Goal: Navigation & Orientation: Find specific page/section

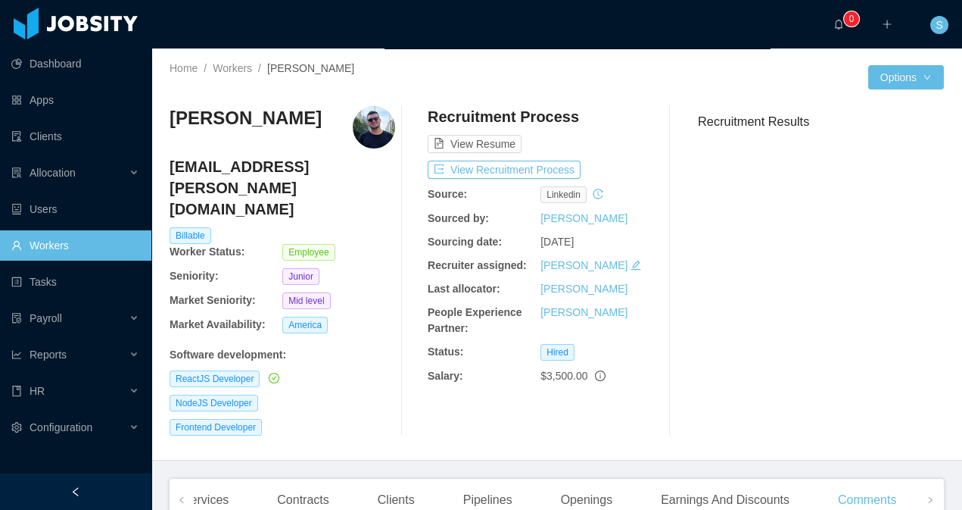
scroll to position [310, 0]
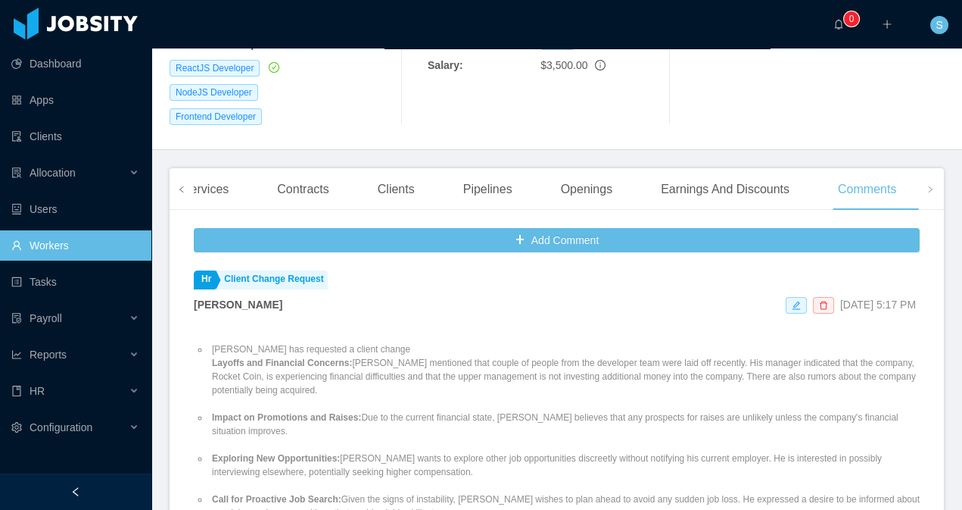
click at [185, 180] on span at bounding box center [181, 189] width 9 height 18
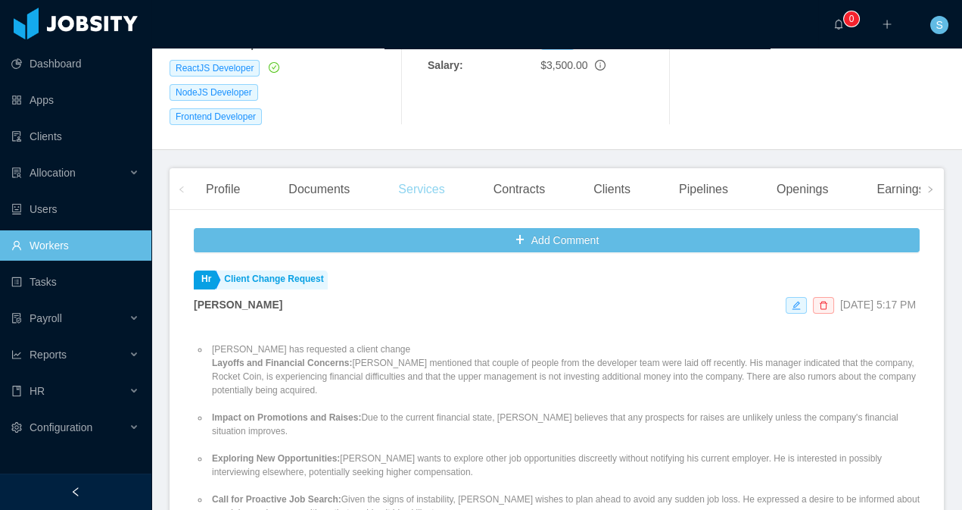
click at [422, 168] on div "Services" at bounding box center [421, 189] width 70 height 42
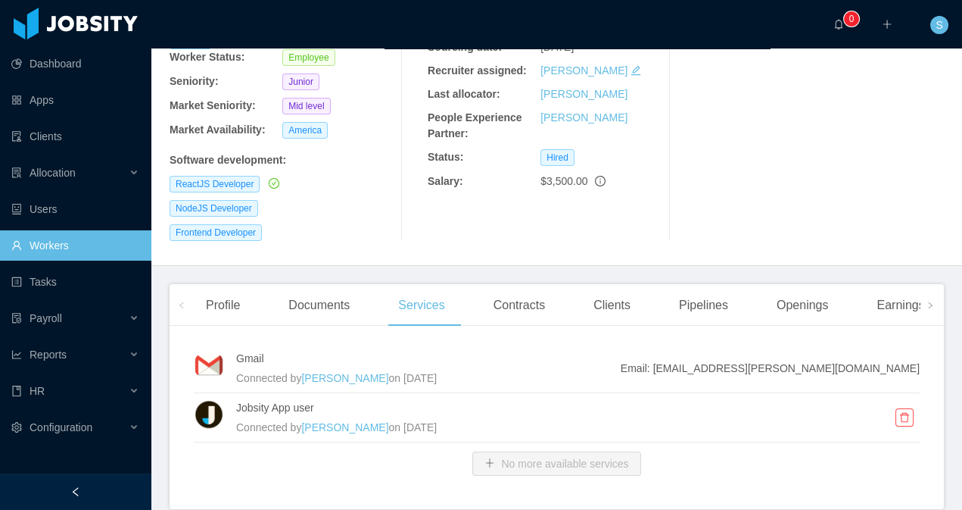
scroll to position [222, 0]
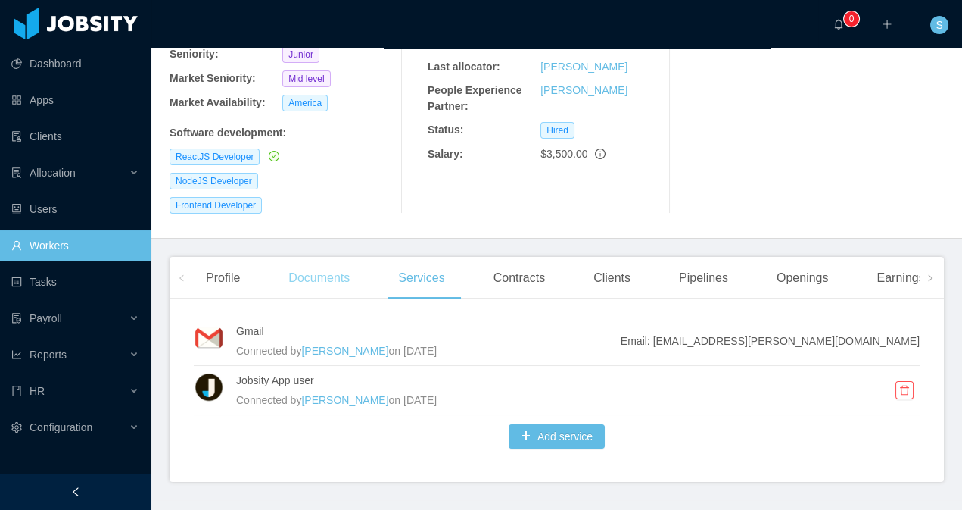
click at [295, 257] on div "Documents" at bounding box center [319, 278] width 86 height 42
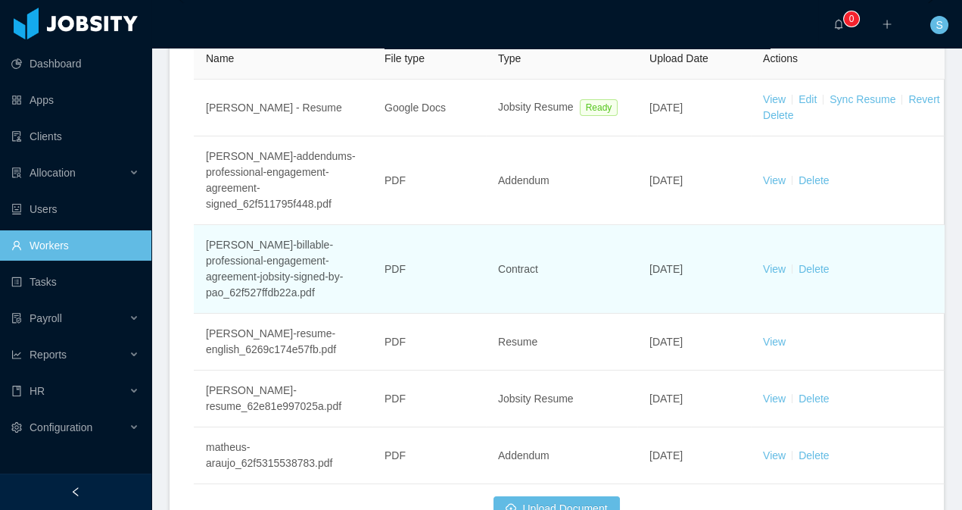
scroll to position [507, 0]
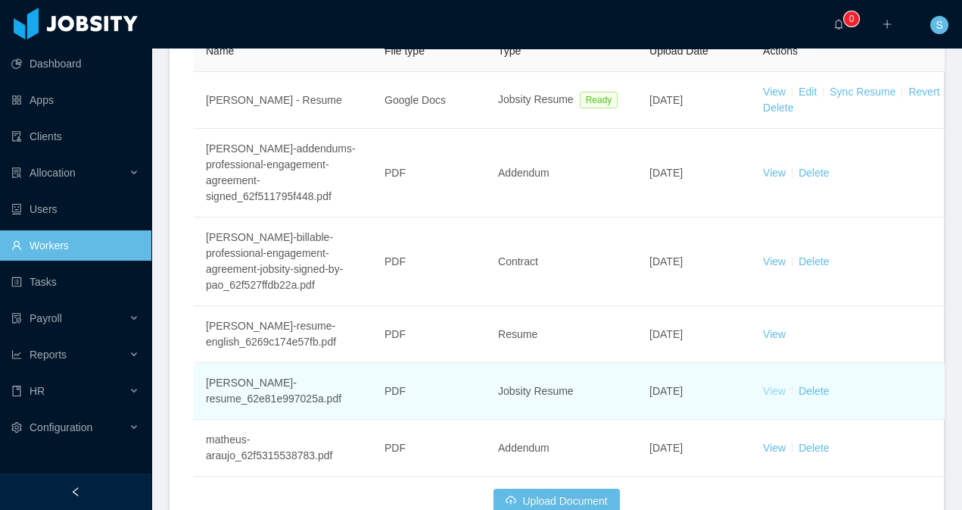
click at [771, 385] on link "View" at bounding box center [774, 391] width 23 height 12
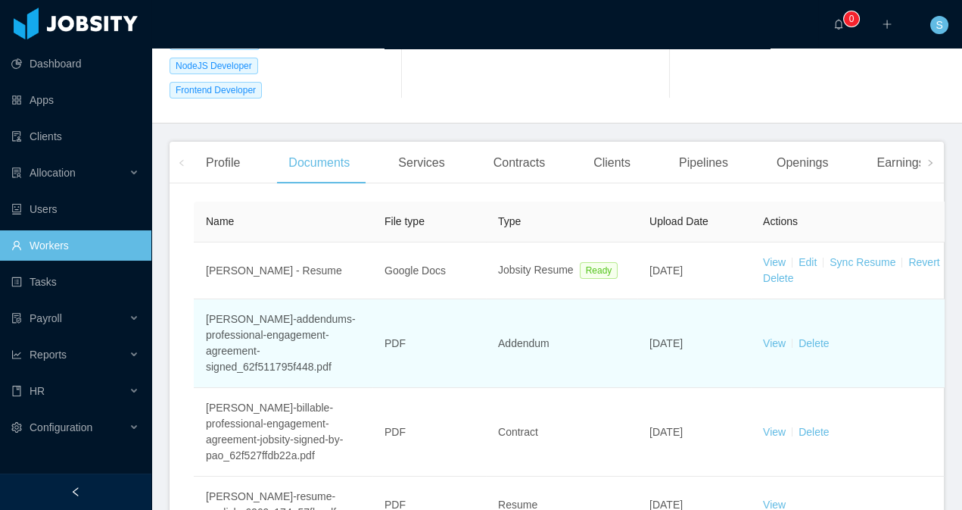
scroll to position [299, 0]
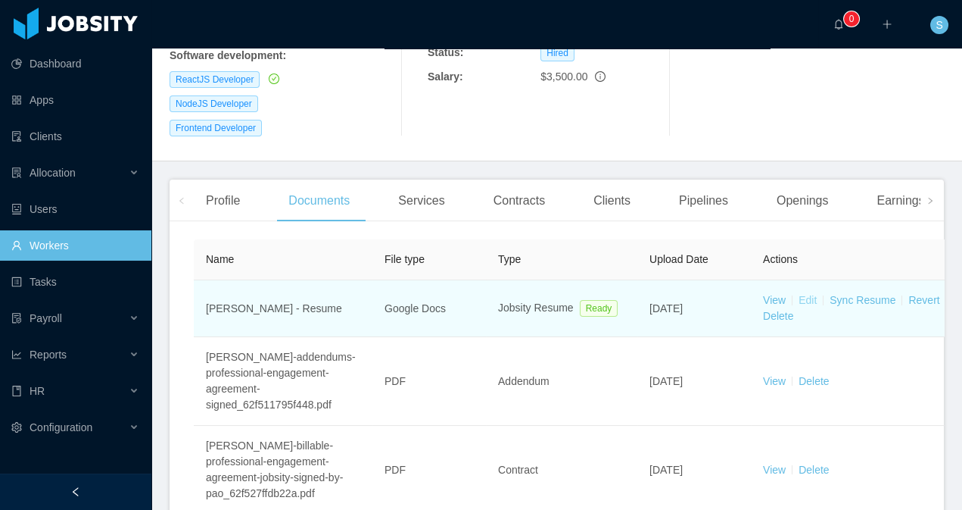
click at [802, 294] on link "Edit" at bounding box center [808, 300] width 18 height 12
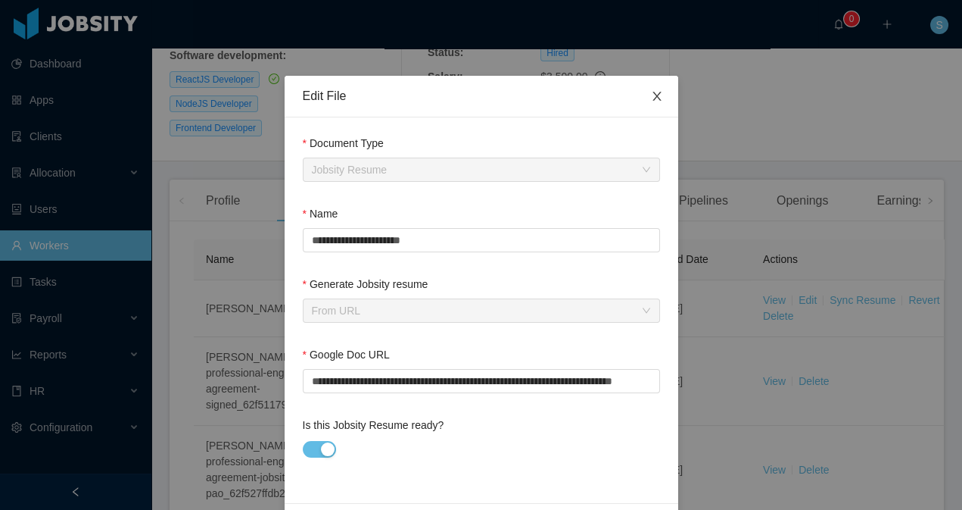
click at [660, 104] on span "Close" at bounding box center [657, 97] width 42 height 42
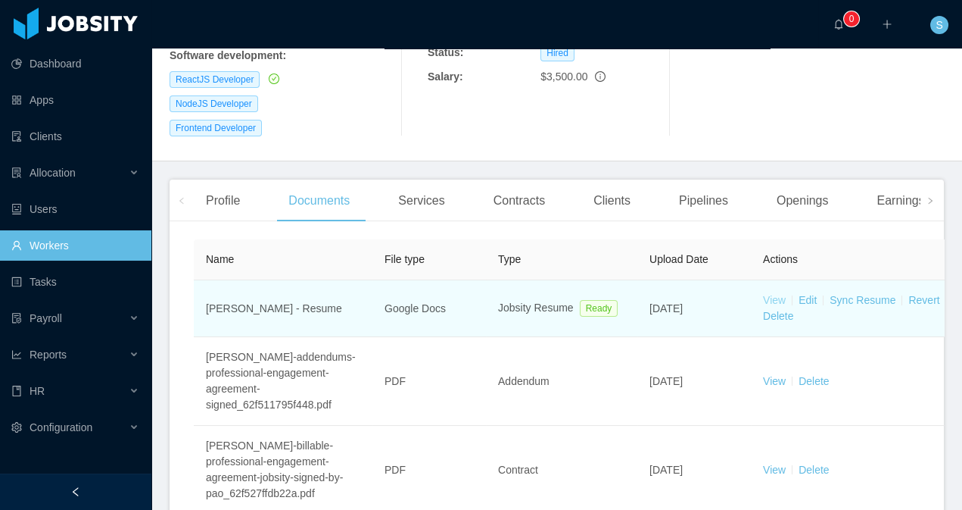
click at [780, 294] on link "View" at bounding box center [774, 300] width 23 height 12
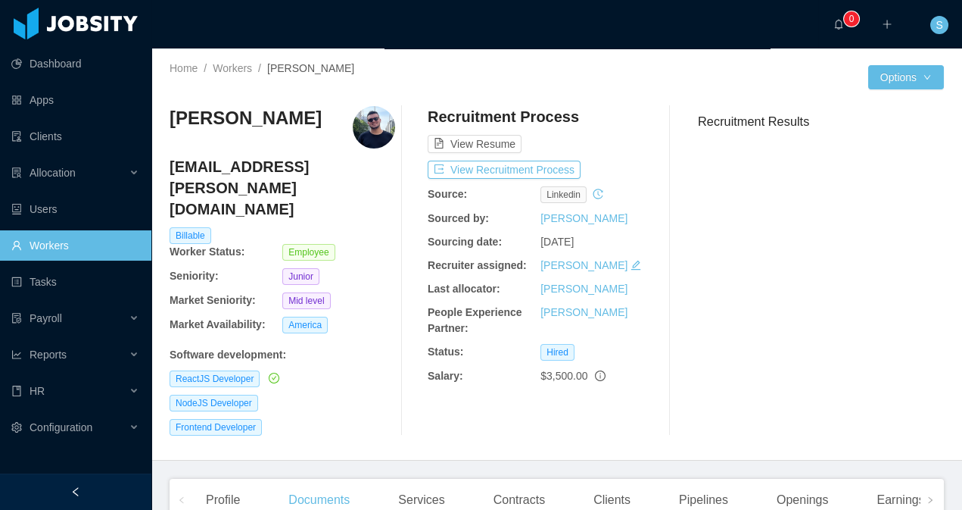
click at [177, 491] on span at bounding box center [181, 500] width 9 height 18
click at [183, 496] on icon "icon: left" at bounding box center [182, 500] width 8 height 8
click at [219, 478] on div "Profile" at bounding box center [223, 499] width 58 height 42
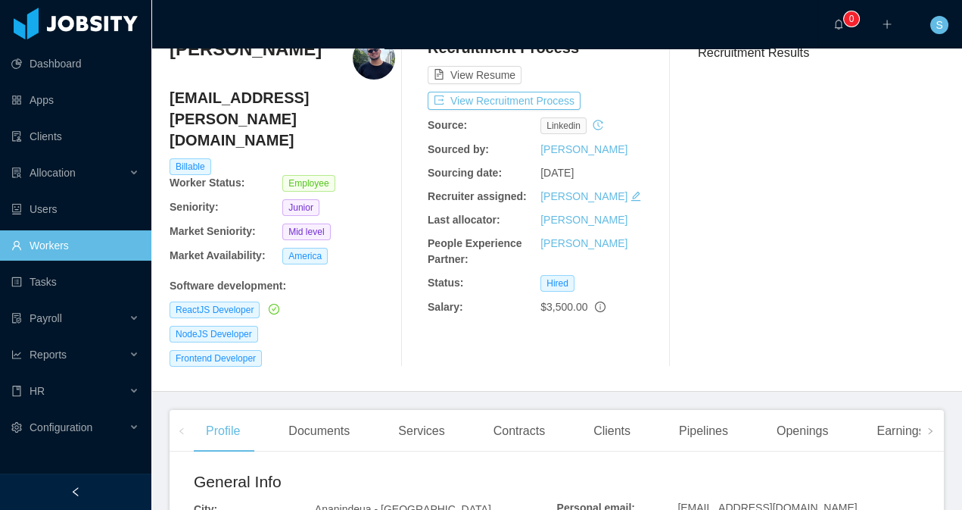
scroll to position [113, 0]
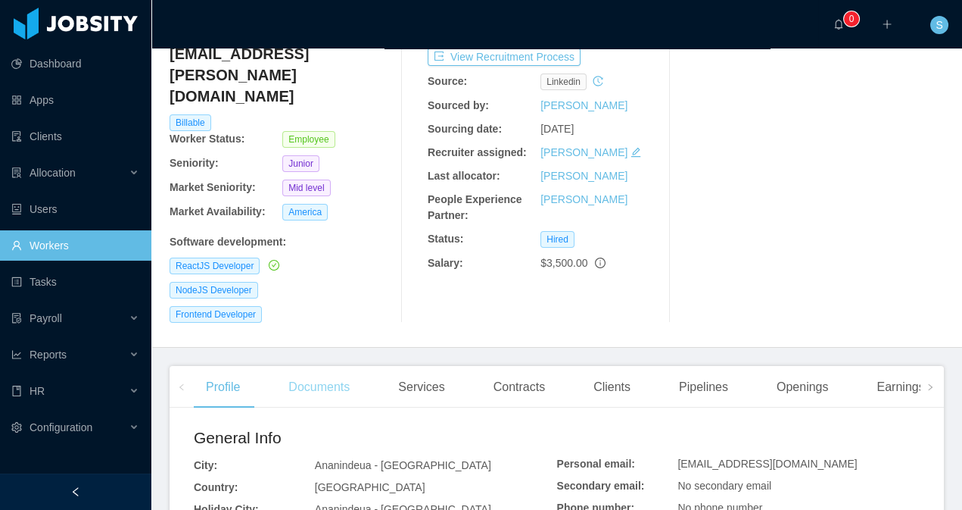
click at [307, 366] on div "Documents" at bounding box center [319, 387] width 86 height 42
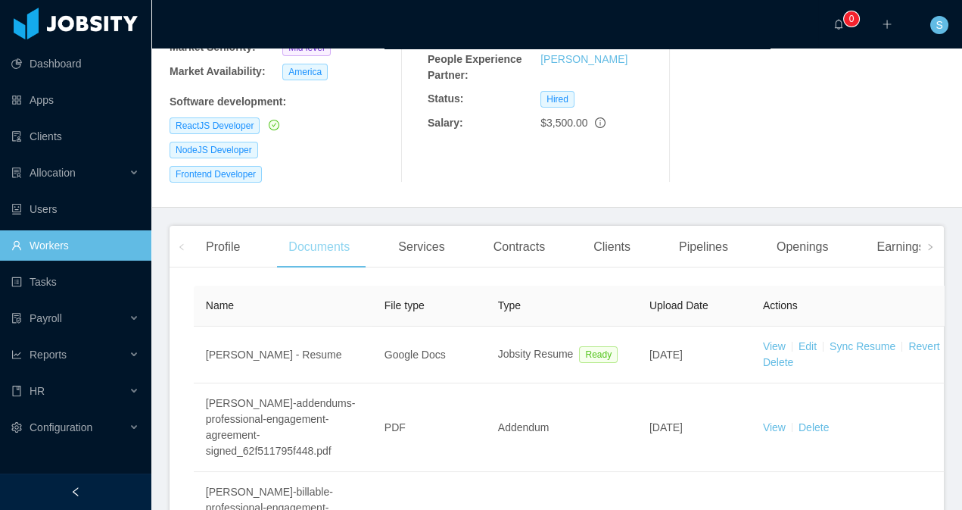
scroll to position [257, 0]
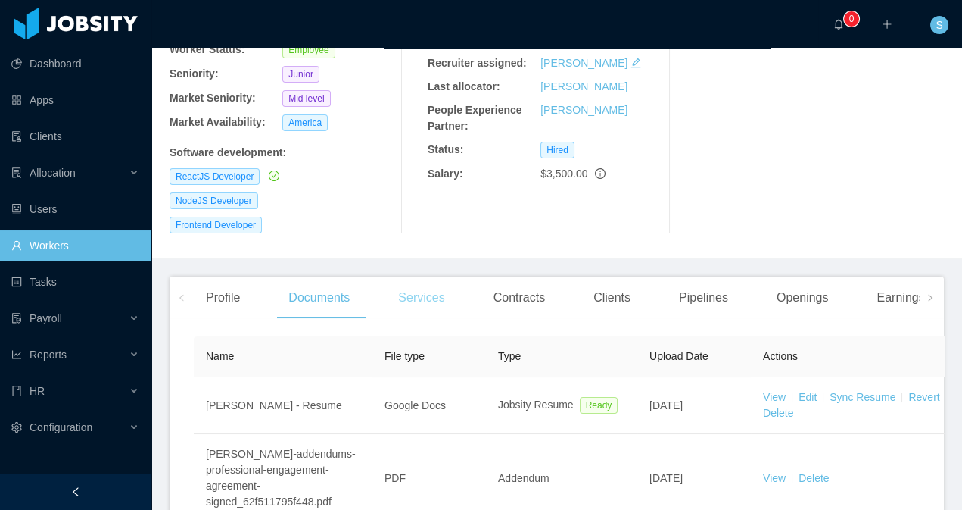
click at [434, 276] on div "Services" at bounding box center [421, 297] width 70 height 42
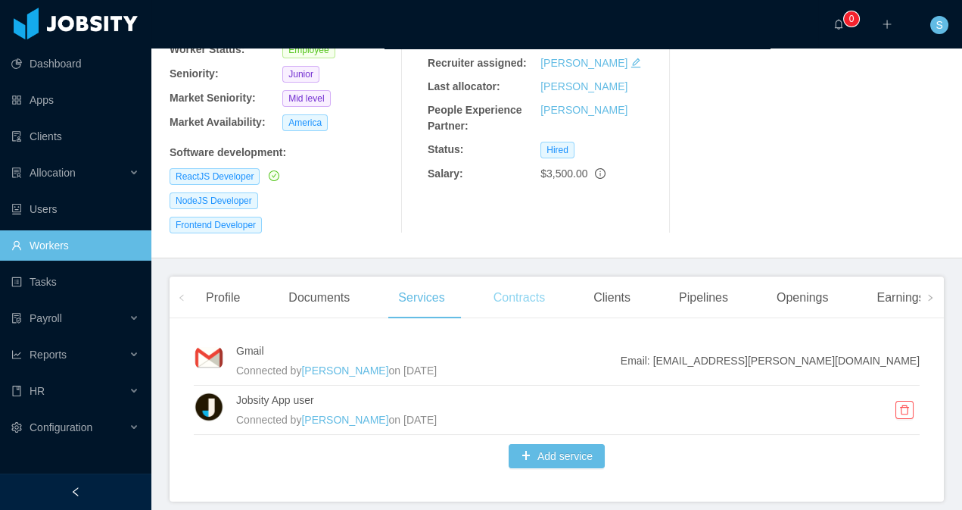
click at [503, 276] on div "Contracts" at bounding box center [519, 297] width 76 height 42
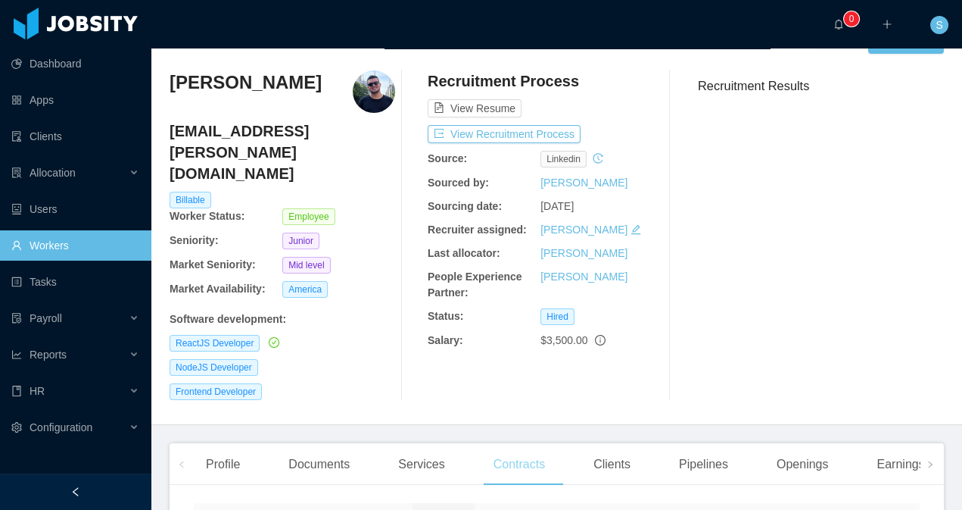
scroll to position [42, 0]
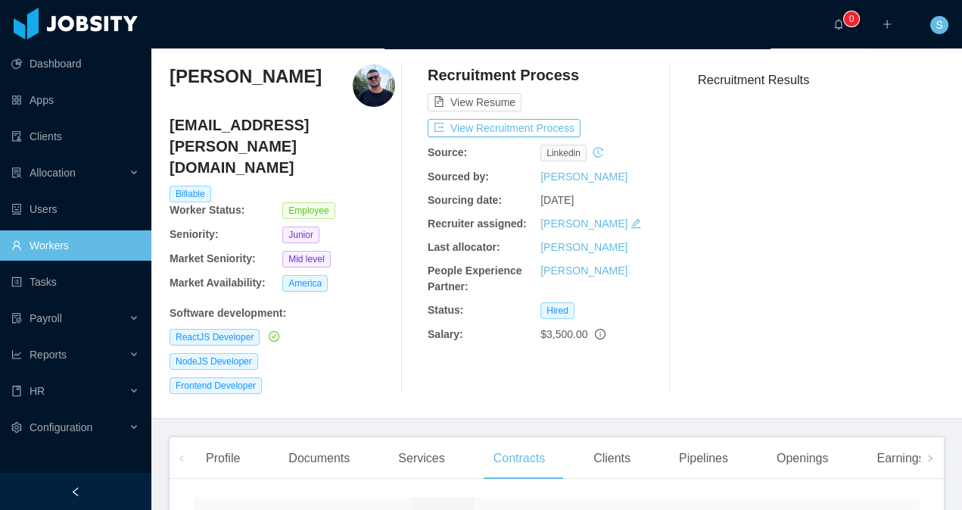
click at [302, 82] on div "[PERSON_NAME]" at bounding box center [283, 85] width 226 height 42
copy h3 "[PERSON_NAME]"
drag, startPoint x: 302, startPoint y: 79, endPoint x: 173, endPoint y: 76, distance: 128.7
click at [173, 76] on div "[PERSON_NAME]" at bounding box center [283, 85] width 226 height 42
